Goal: Task Accomplishment & Management: Use online tool/utility

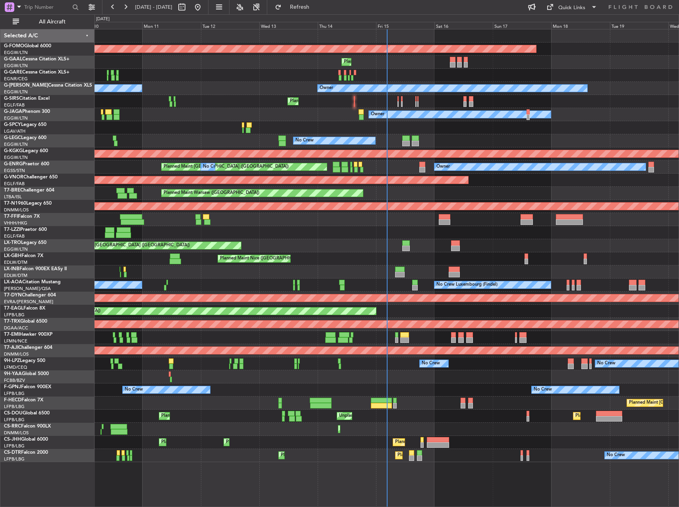
drag, startPoint x: 78, startPoint y: 24, endPoint x: 125, endPoint y: 39, distance: 49.1
click at [78, 24] on span "All Aircraft" at bounding box center [52, 22] width 63 height 6
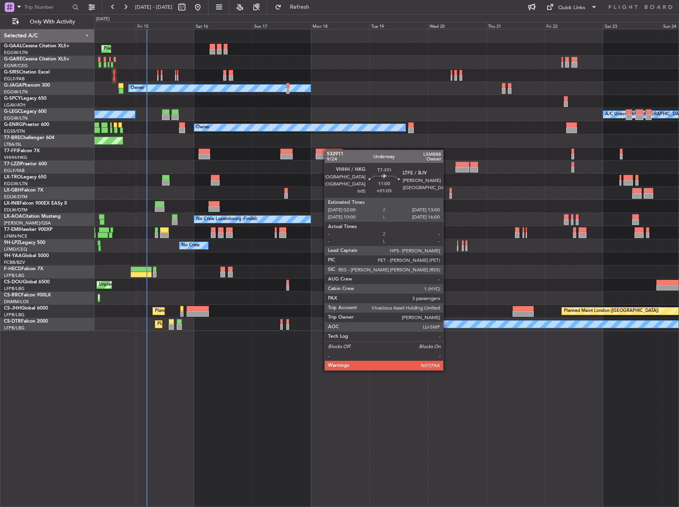
click at [316, 155] on div "Planned Maint Planned [GEOGRAPHIC_DATA] Planned Maint [GEOGRAPHIC_DATA] ([GEOGR…" at bounding box center [387, 179] width 584 height 301
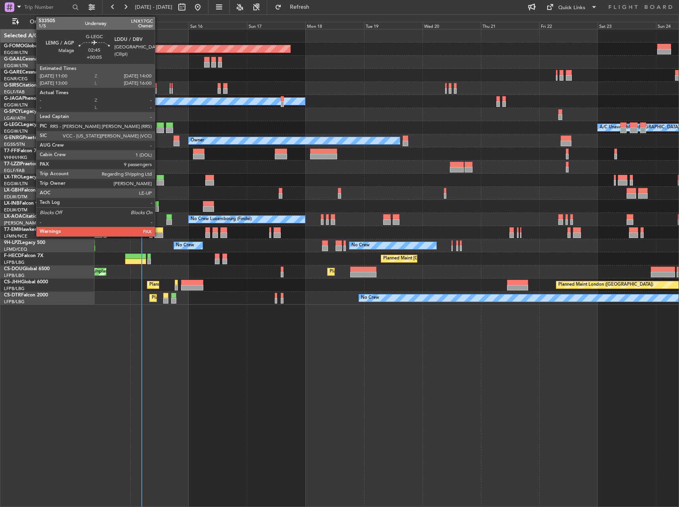
click at [158, 129] on div at bounding box center [160, 130] width 8 height 6
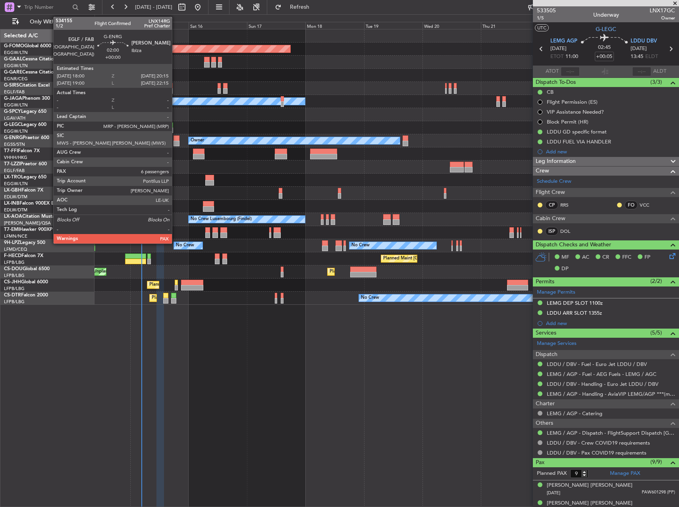
click at [176, 141] on div at bounding box center [177, 144] width 6 height 6
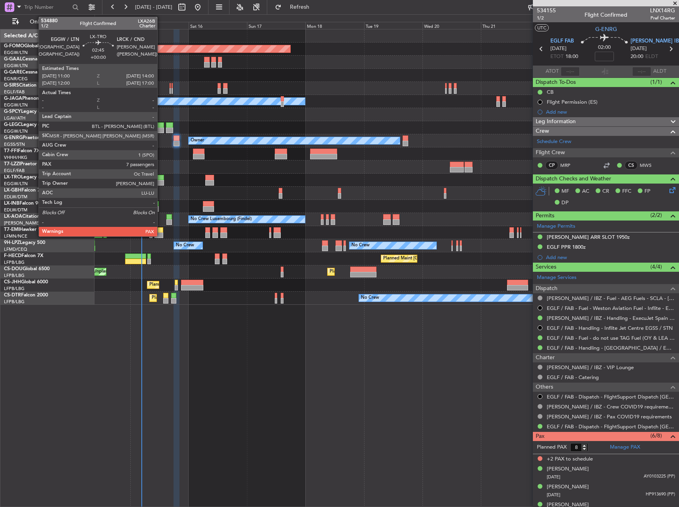
click at [161, 178] on div at bounding box center [160, 178] width 8 height 6
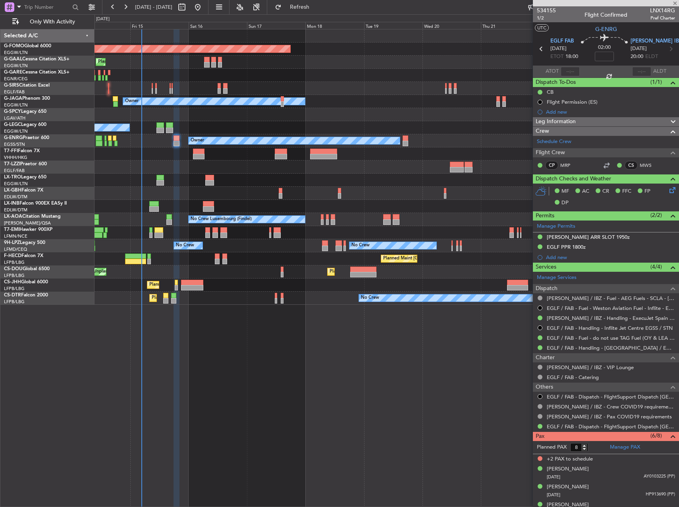
type input "7"
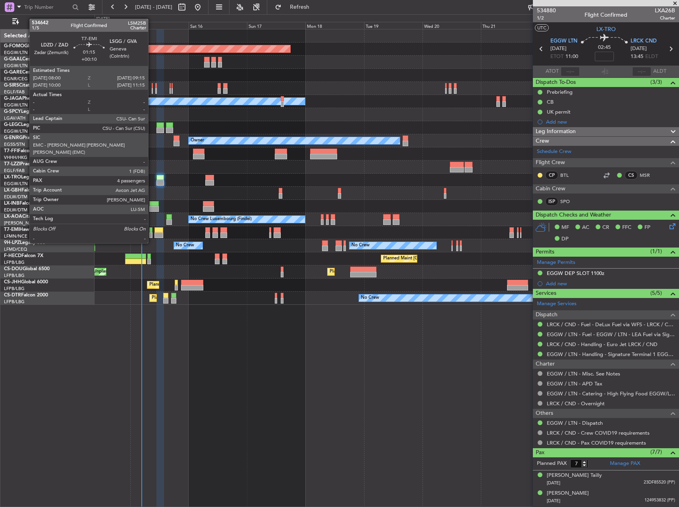
click at [152, 228] on div at bounding box center [150, 230] width 3 height 6
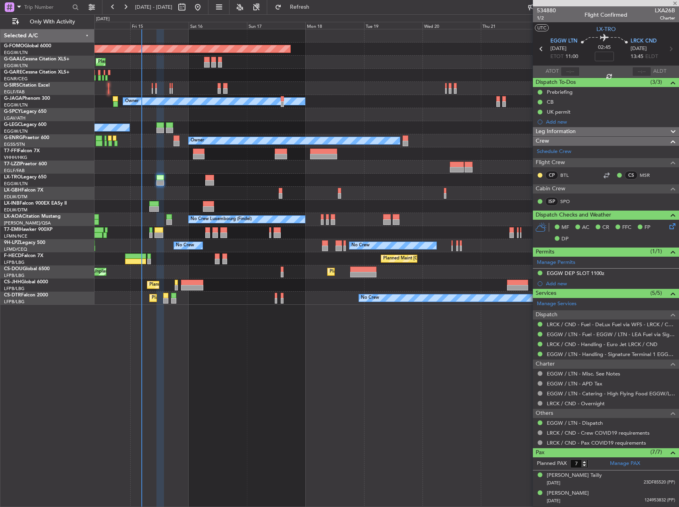
type input "+00:10"
type input "4"
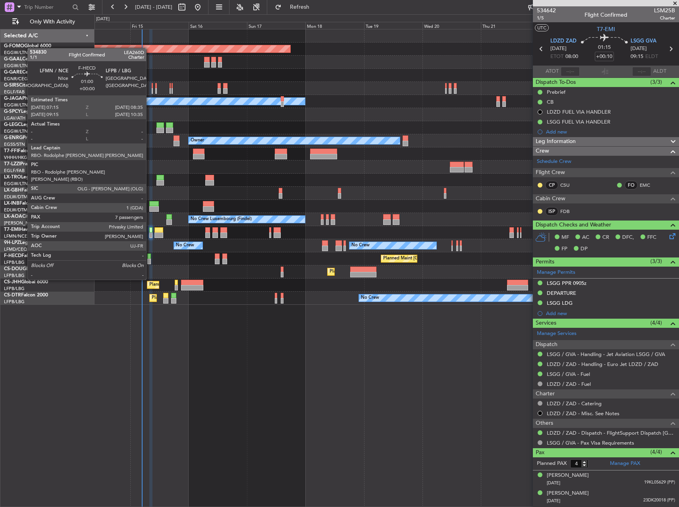
click at [150, 257] on div at bounding box center [149, 256] width 4 height 6
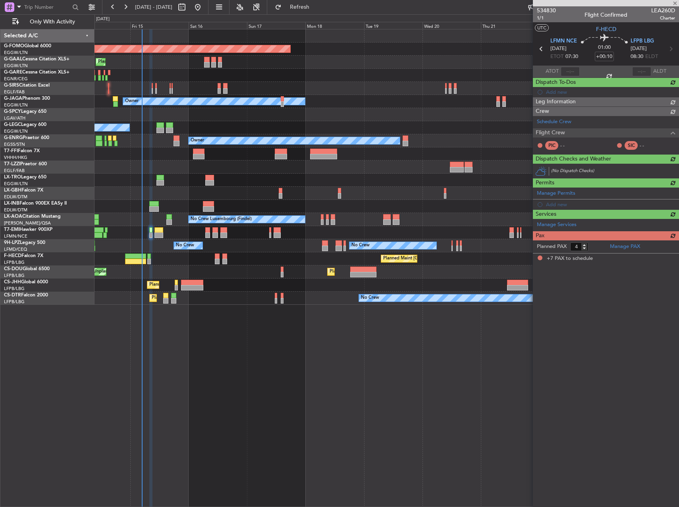
type input "7"
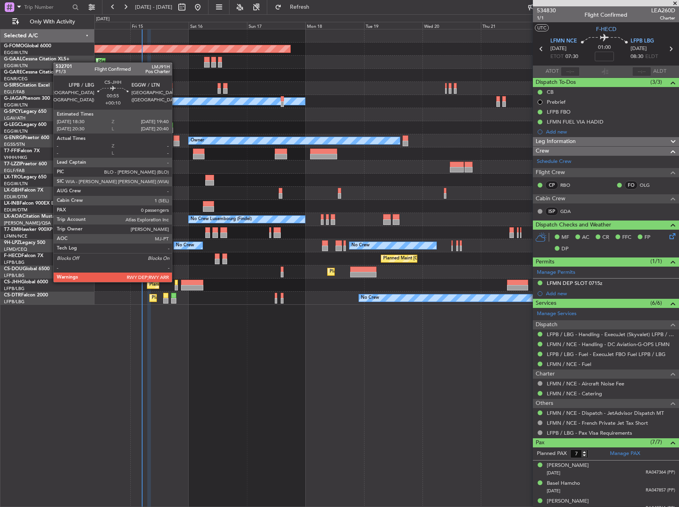
click at [176, 281] on div at bounding box center [176, 283] width 3 height 6
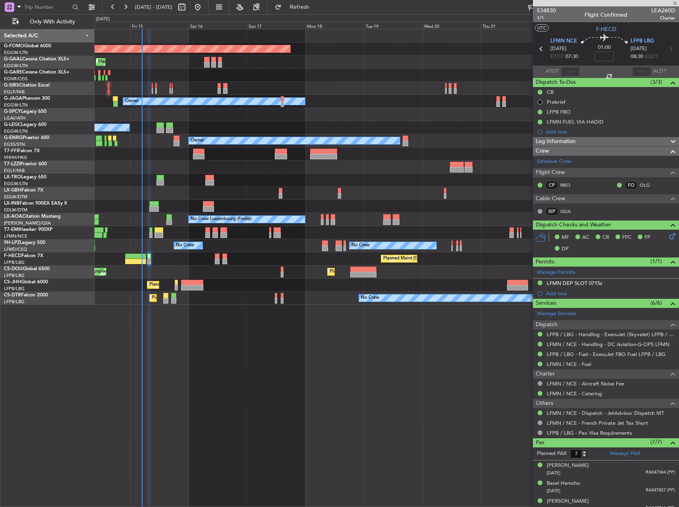
type input "+00:10"
type input "0"
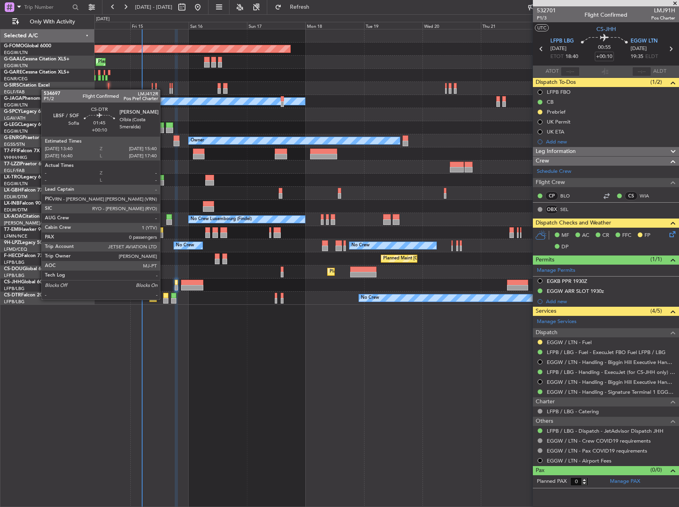
click at [164, 299] on div at bounding box center [165, 301] width 5 height 6
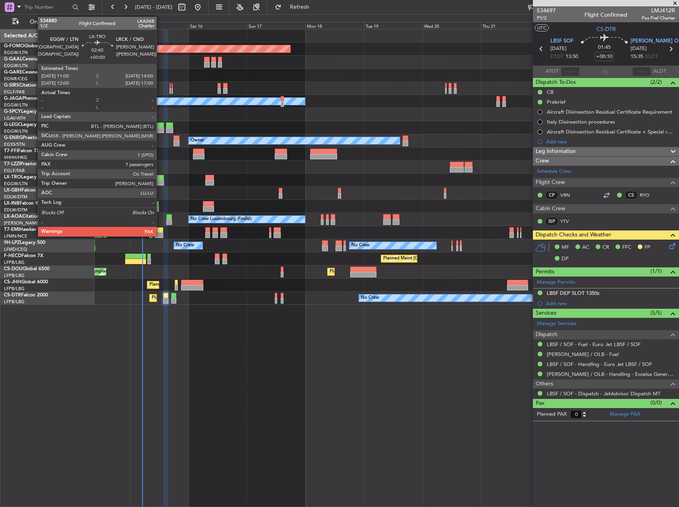
click at [160, 178] on div at bounding box center [160, 178] width 8 height 6
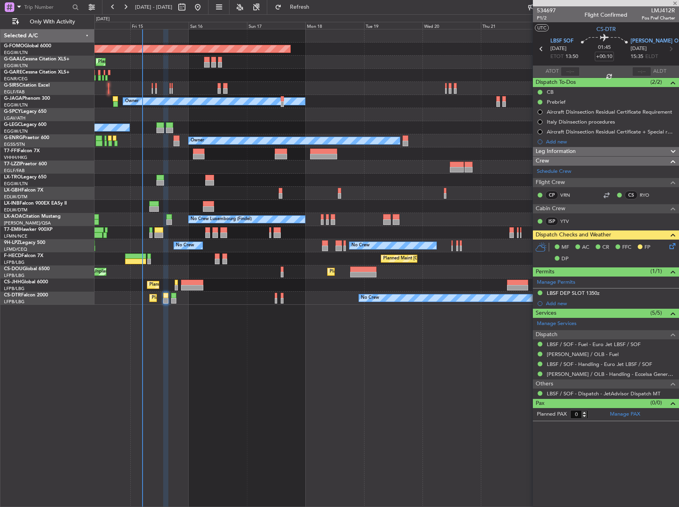
type input "7"
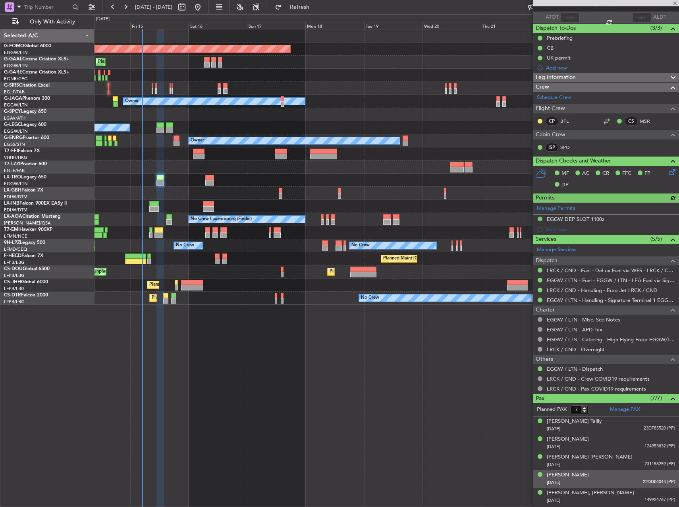
scroll to position [88, 0]
